Goal: Task Accomplishment & Management: Manage account settings

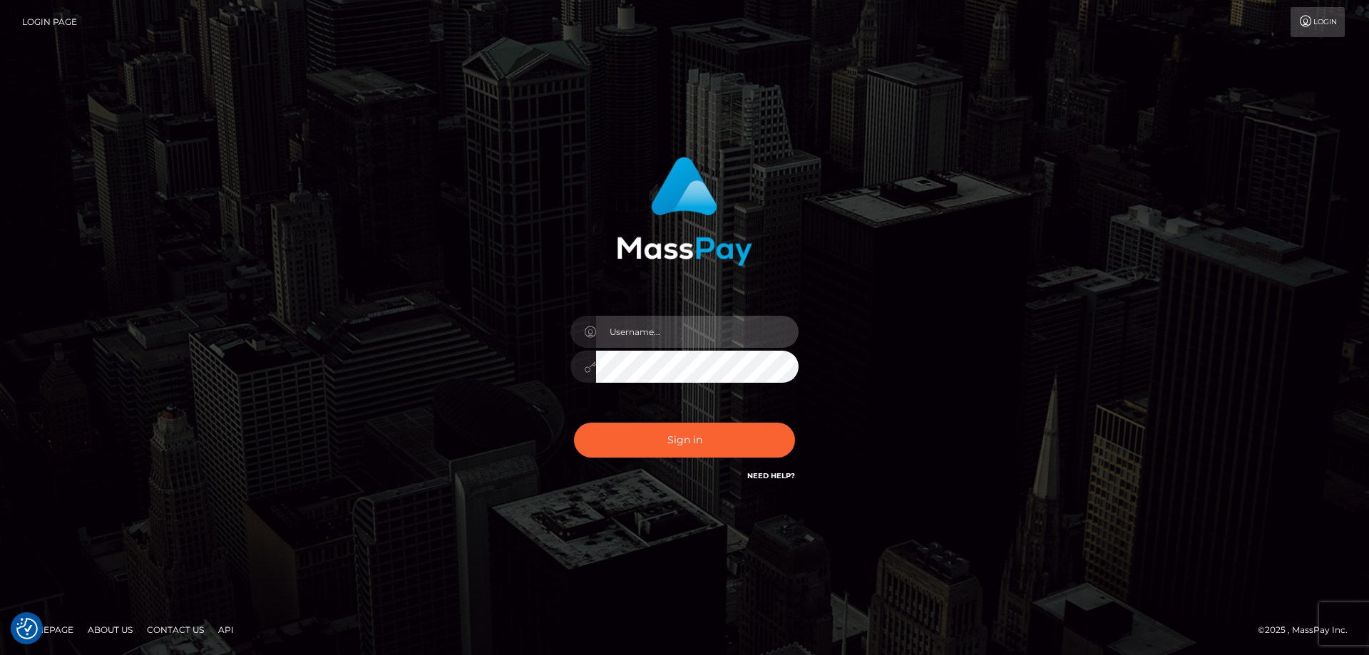
click at [638, 338] on input "text" at bounding box center [697, 332] width 203 height 32
click at [0, 655] on com-1password-button at bounding box center [0, 655] width 0 height 0
type input "emi.throne"
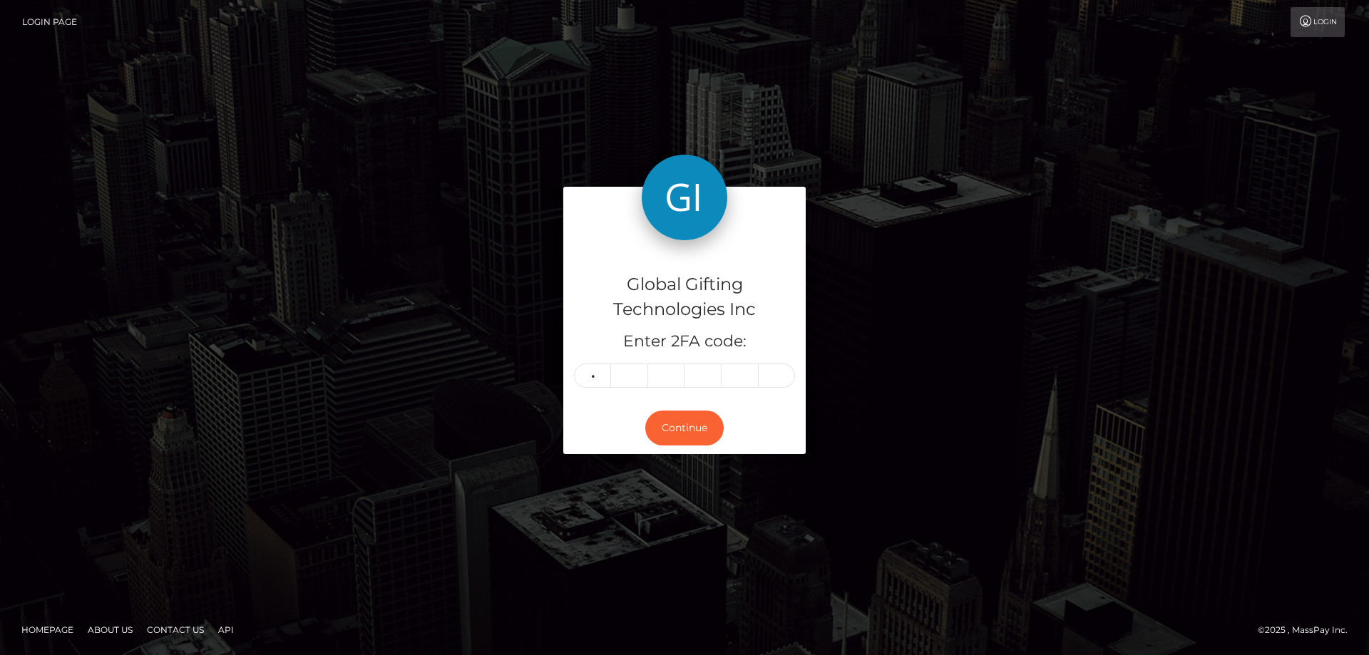
type input "5"
type input "8"
type input "2"
type input "4"
type input "8"
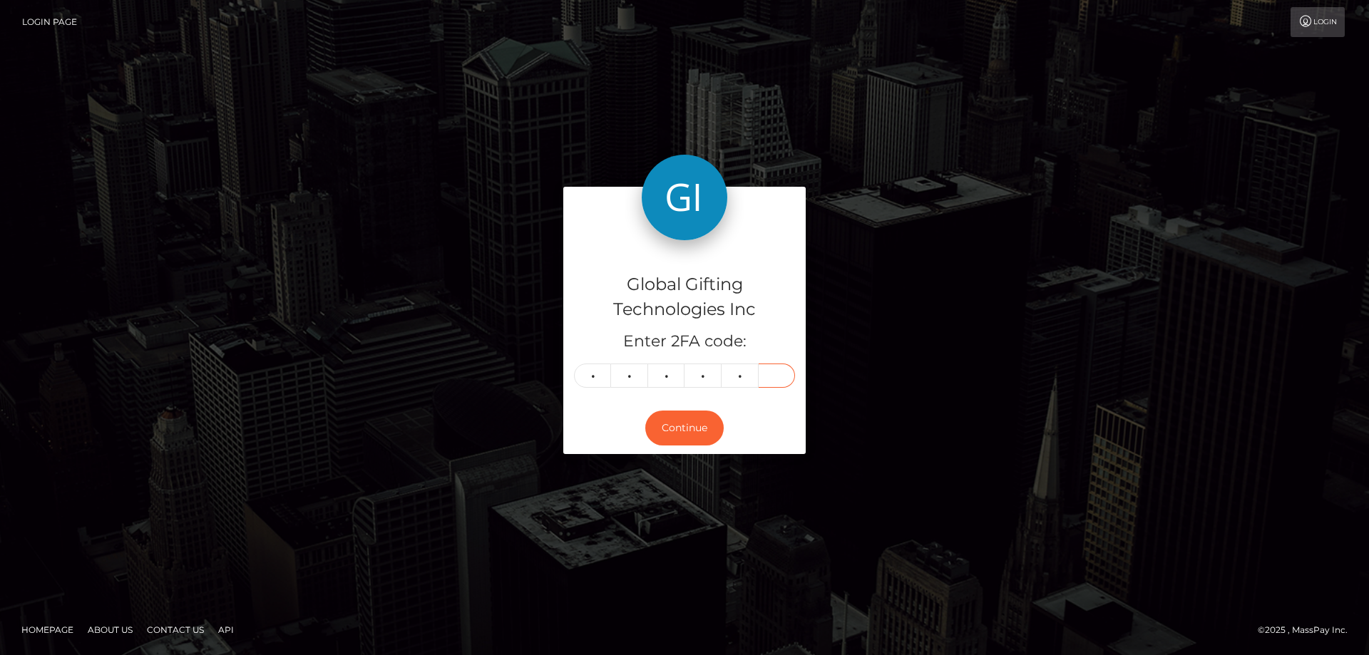
type input "2"
